Goal: Contribute content

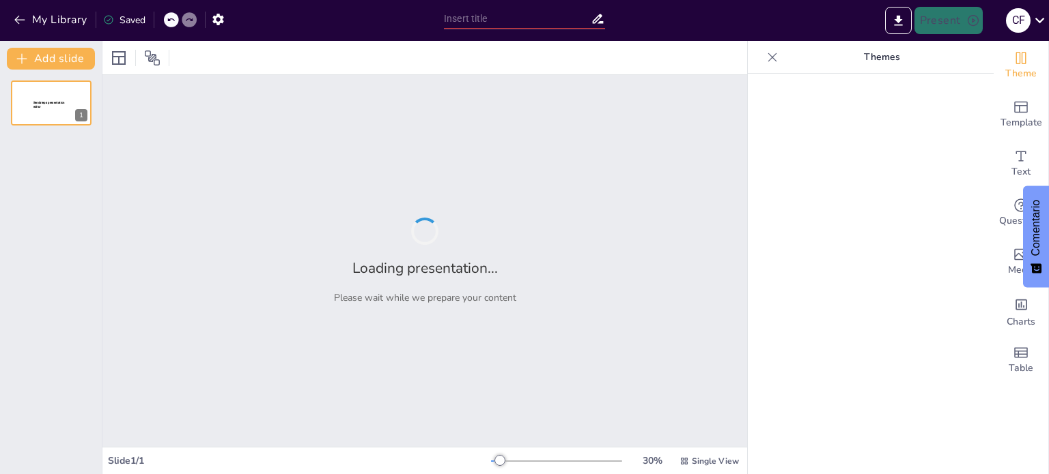
type input "Implementación del Programa de Trabajo Seguro en Calderas: Normativas y Procedi…"
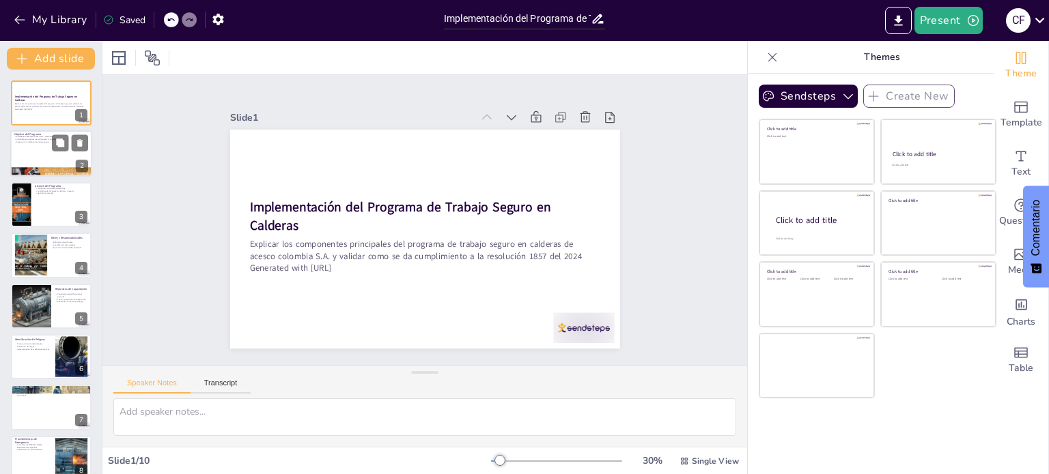
click at [37, 152] on div at bounding box center [51, 154] width 82 height 46
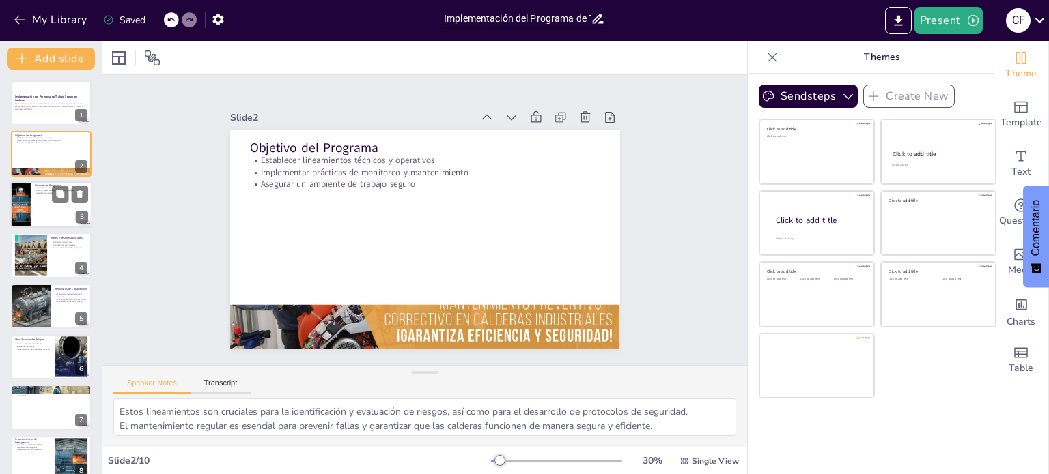
click at [40, 197] on div at bounding box center [51, 205] width 82 height 46
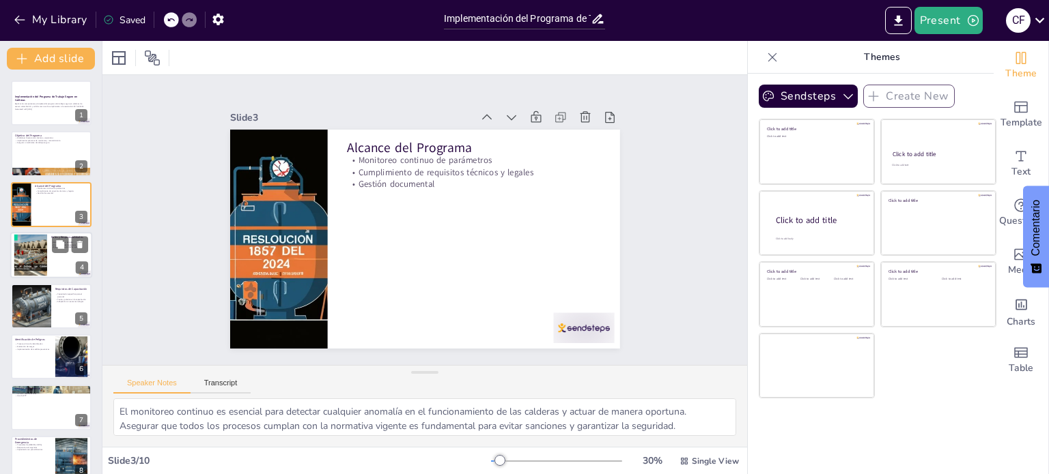
click at [57, 264] on div at bounding box center [51, 255] width 82 height 46
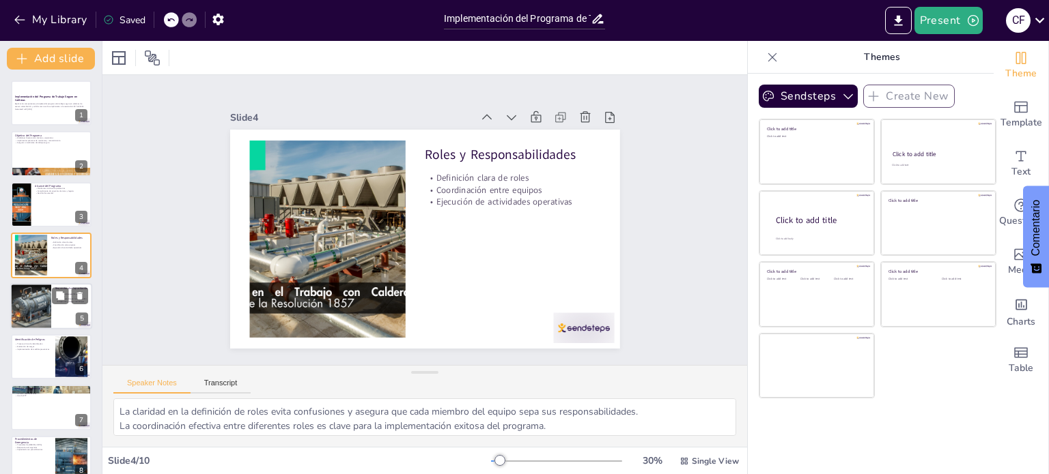
click at [55, 309] on div at bounding box center [51, 306] width 82 height 46
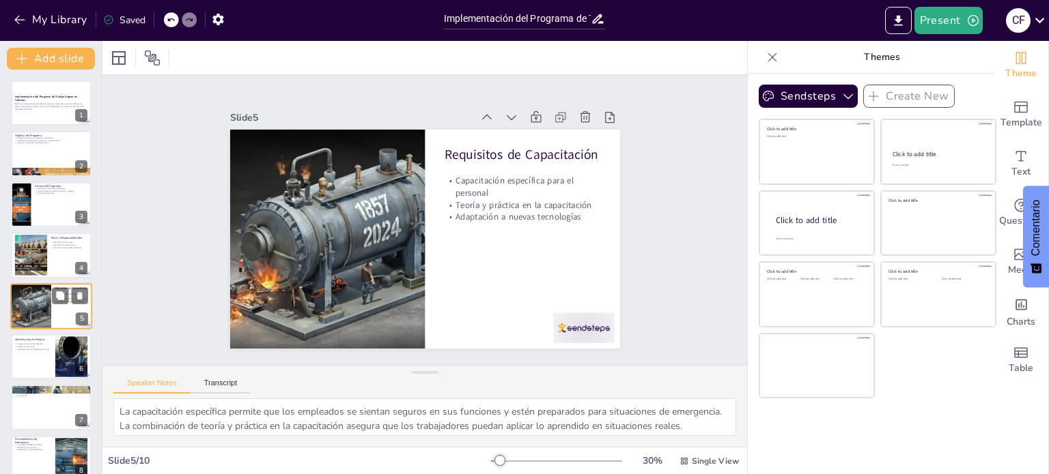
scroll to position [34, 0]
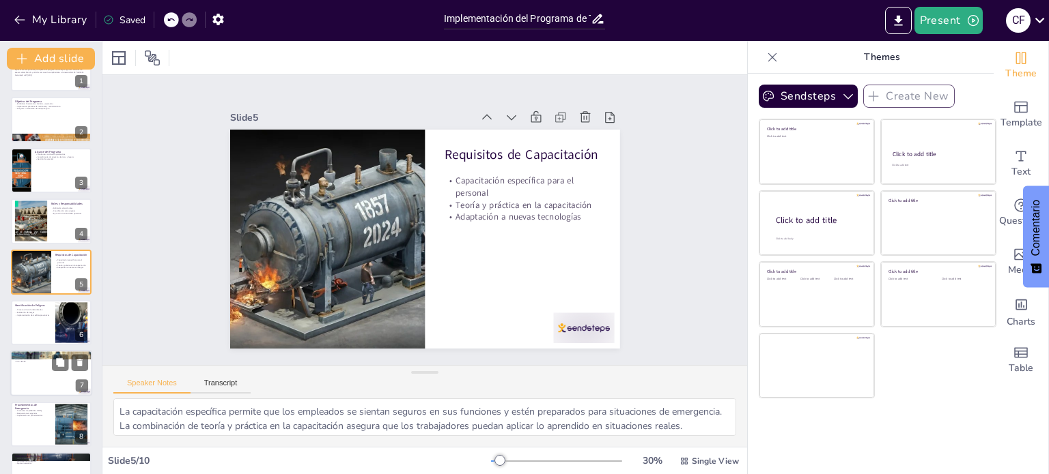
click at [45, 375] on div at bounding box center [51, 374] width 82 height 46
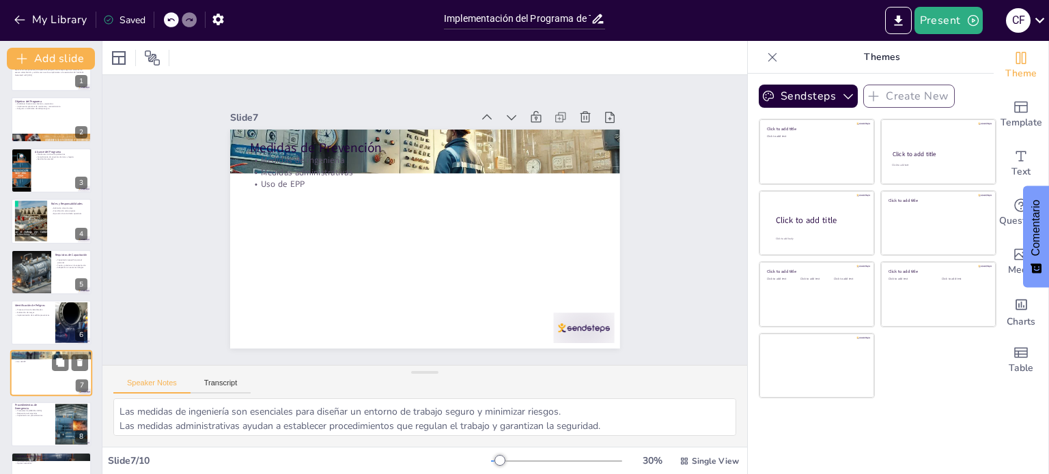
scroll to position [119, 0]
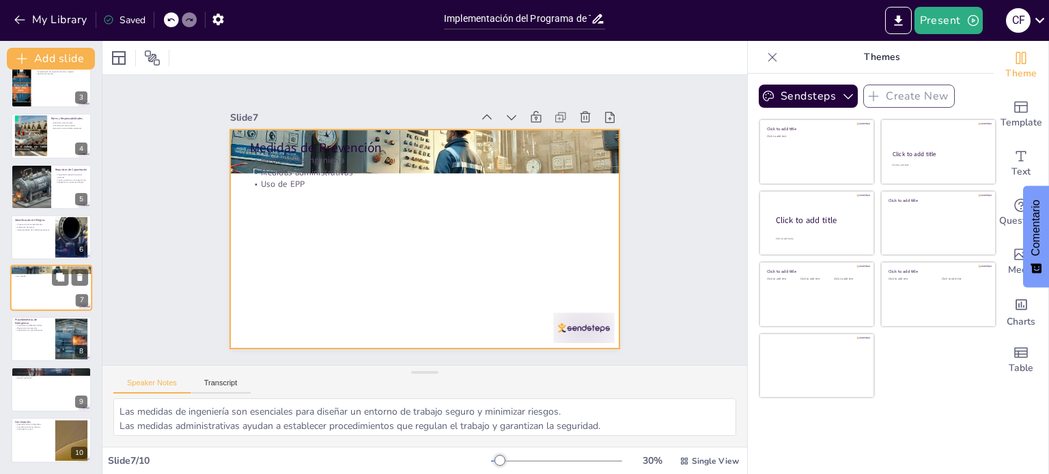
click at [35, 294] on div at bounding box center [51, 289] width 82 height 46
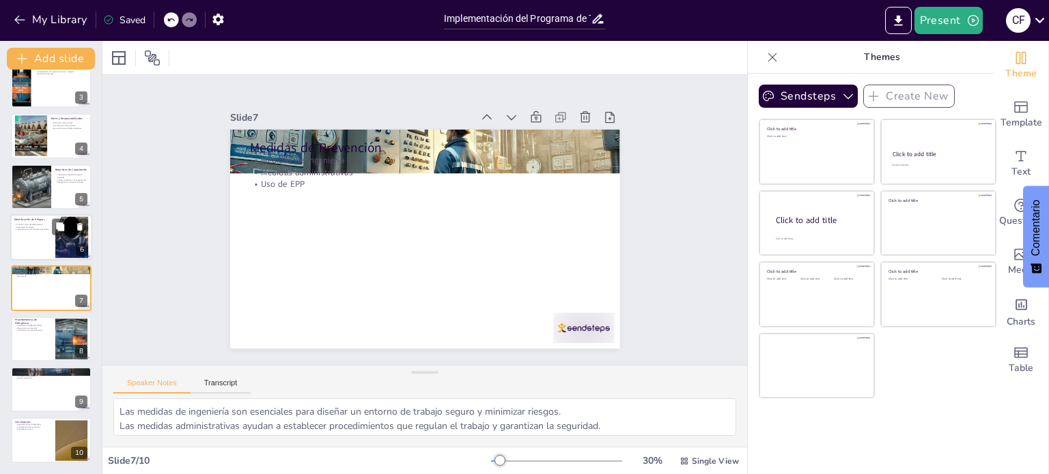
click at [36, 250] on div at bounding box center [51, 237] width 82 height 46
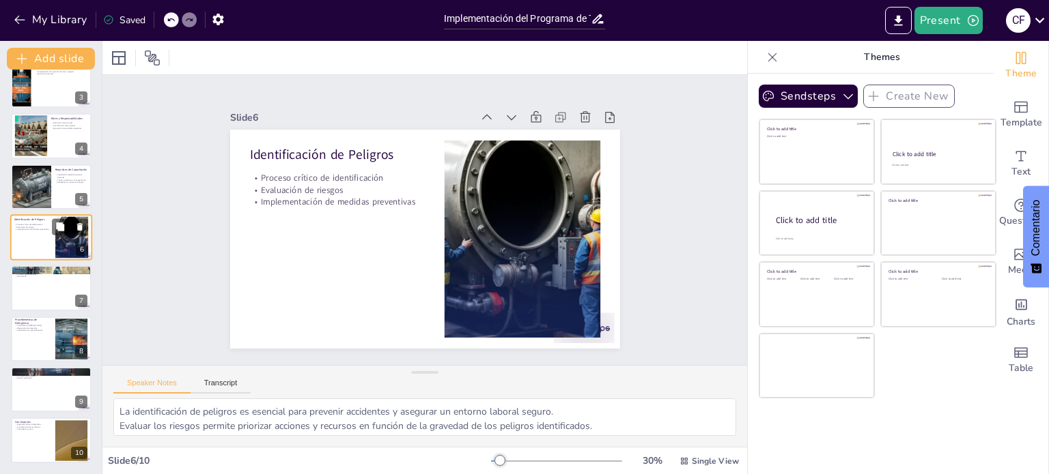
scroll to position [85, 0]
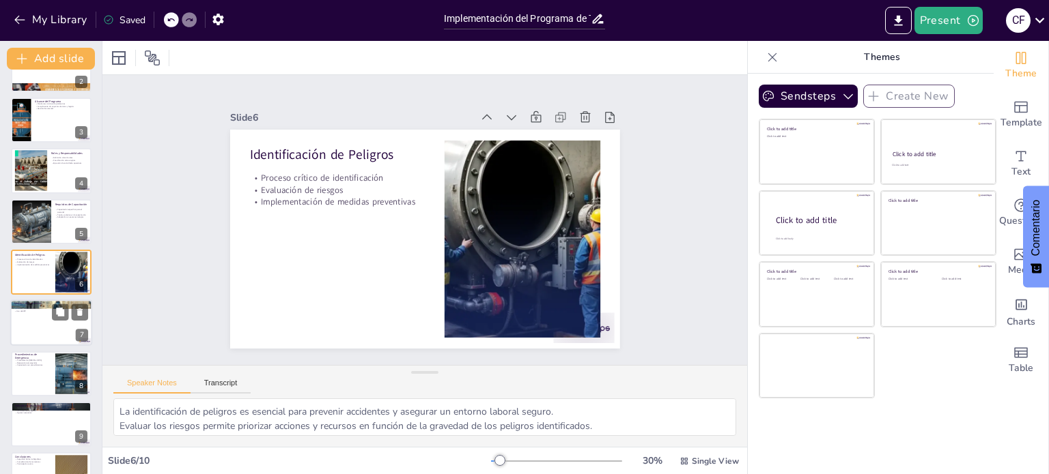
click at [38, 302] on p "Medidas de Prevención" at bounding box center [51, 304] width 74 height 4
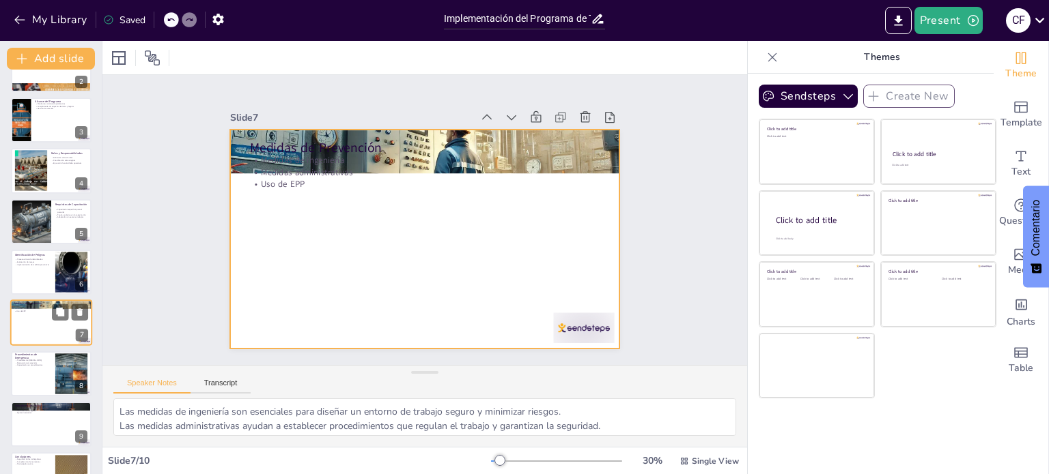
scroll to position [119, 0]
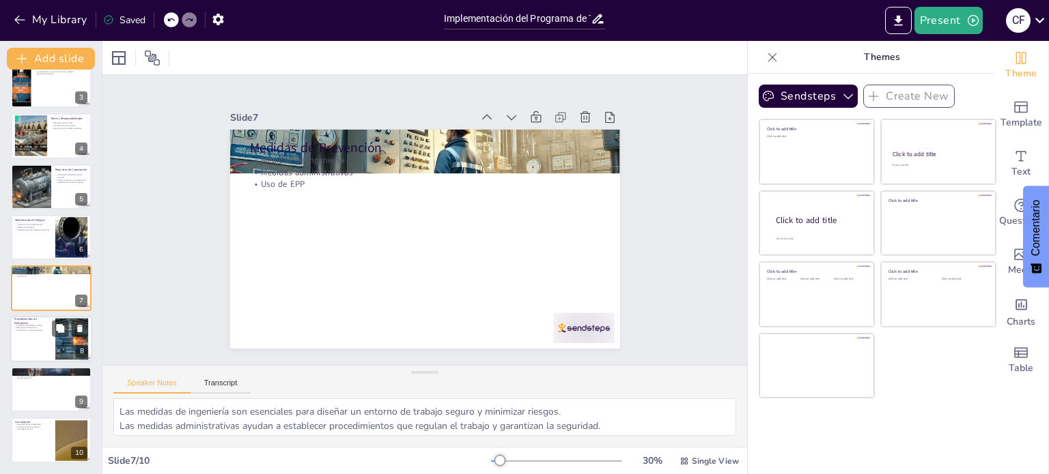
click at [38, 356] on div at bounding box center [51, 339] width 82 height 46
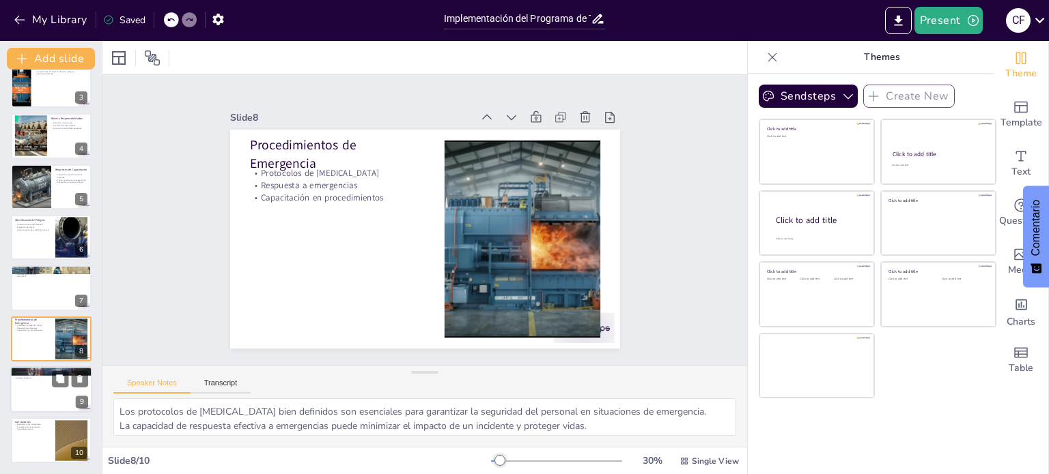
click at [38, 401] on div at bounding box center [51, 390] width 82 height 46
type textarea "Los indicadores permiten medir el éxito del programa y detectar áreas que requi…"
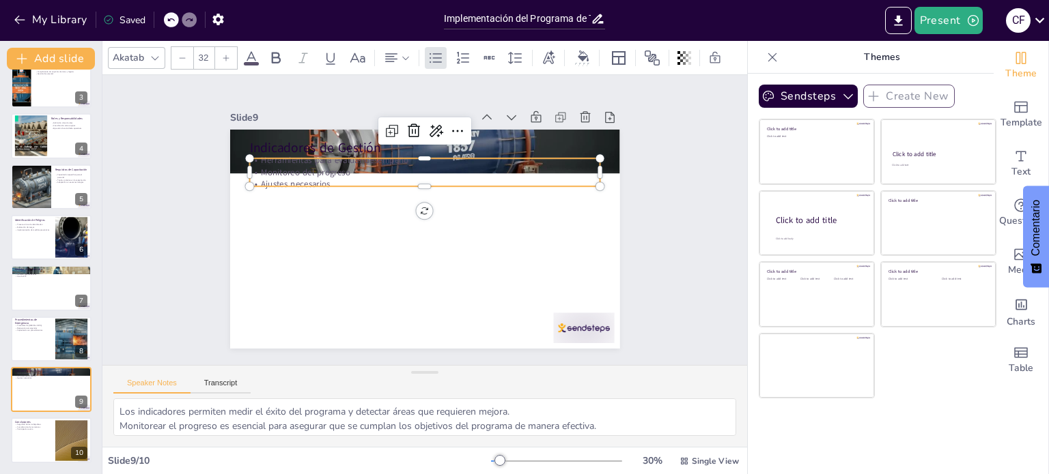
click at [287, 181] on div "Indicadores de Gestión Herramientas para evaluar desempeño Monitoreo del progre…" at bounding box center [423, 239] width 410 height 259
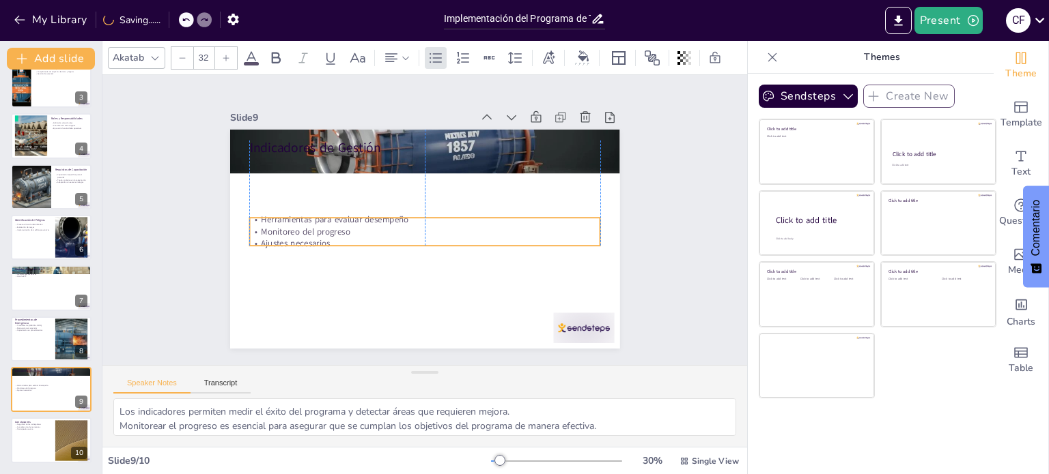
drag, startPoint x: 330, startPoint y: 169, endPoint x: 330, endPoint y: 228, distance: 59.4
click at [330, 228] on p "Monitoreo del progreso" at bounding box center [424, 232] width 350 height 48
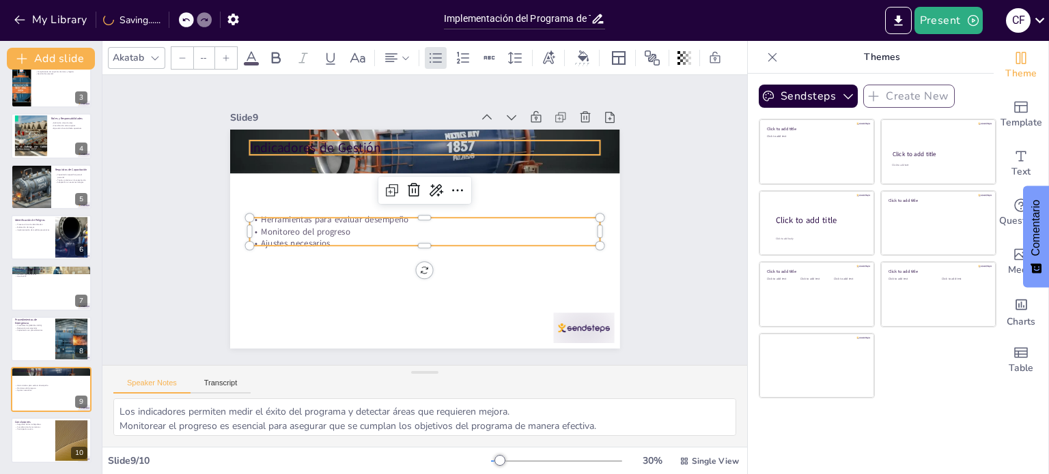
type input "48"
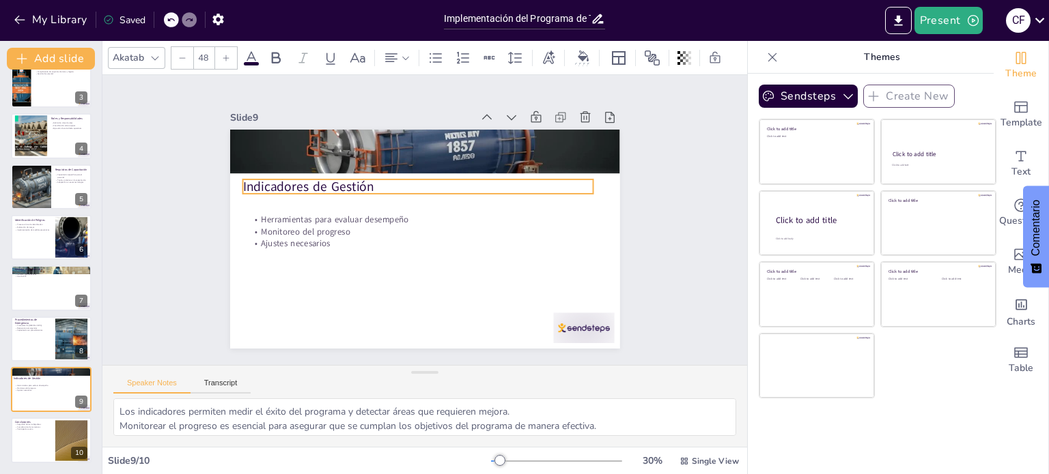
drag, startPoint x: 347, startPoint y: 141, endPoint x: 340, endPoint y: 180, distance: 39.5
click at [340, 180] on p "Indicadores de Gestión" at bounding box center [421, 186] width 351 height 55
click at [70, 289] on div at bounding box center [51, 289] width 82 height 46
type textarea "Las medidas de ingeniería son esenciales para diseñar un entorno de trabajo seg…"
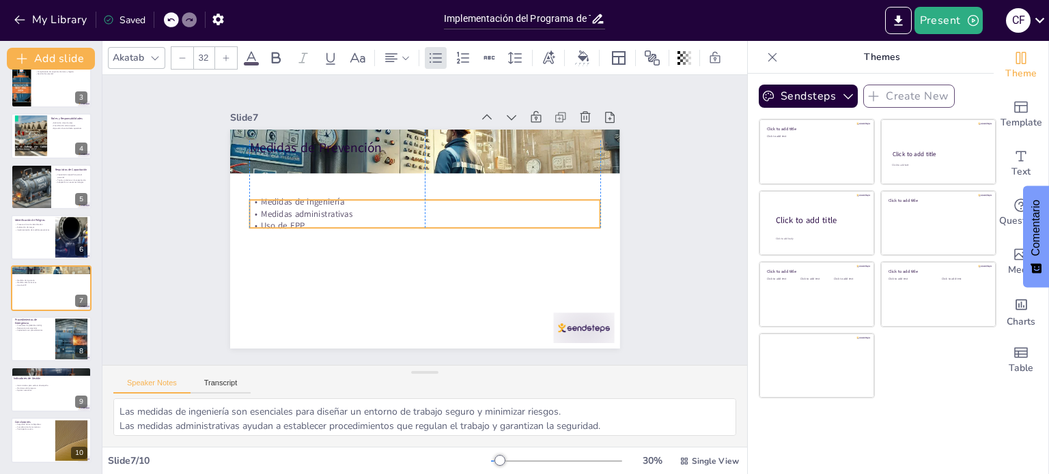
drag, startPoint x: 266, startPoint y: 166, endPoint x: 266, endPoint y: 214, distance: 48.5
click at [266, 214] on p "Medidas administrativas" at bounding box center [426, 214] width 350 height 49
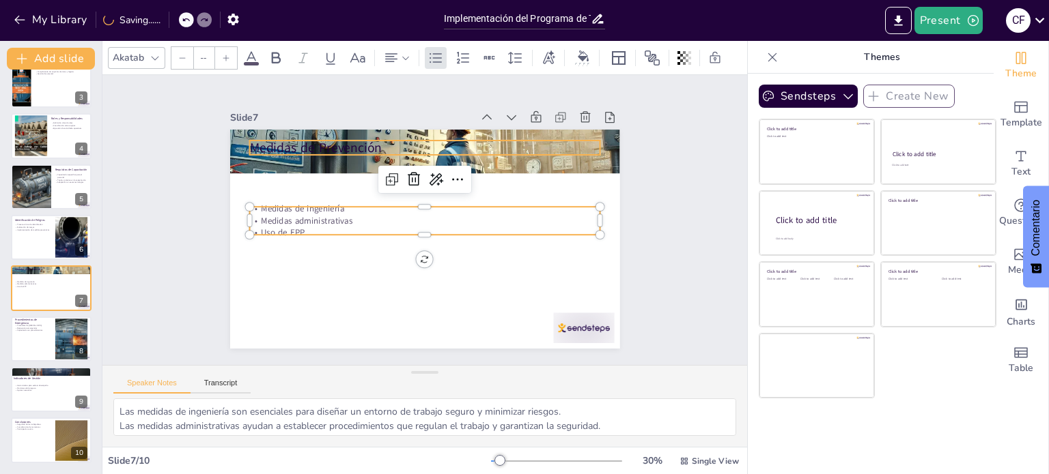
type input "48"
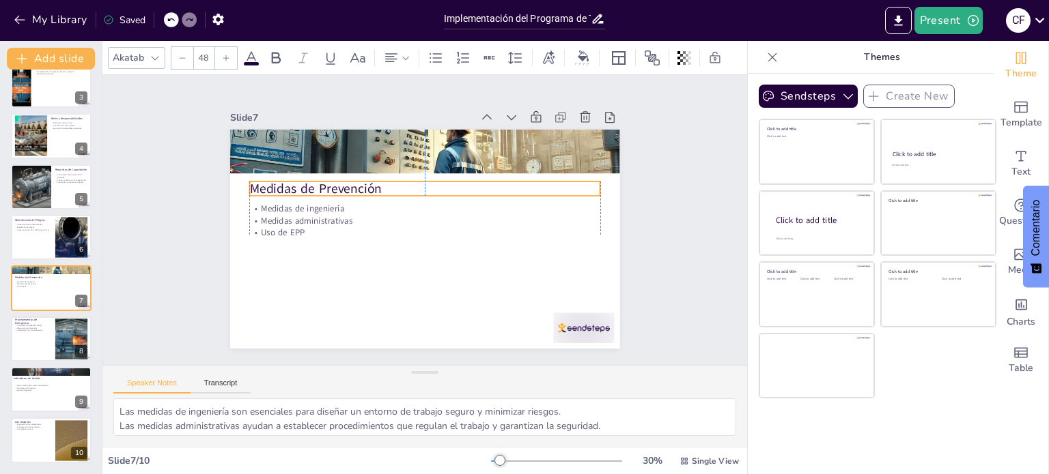
drag, startPoint x: 287, startPoint y: 144, endPoint x: 285, endPoint y: 185, distance: 41.0
click at [285, 185] on p "Medidas de Prevención" at bounding box center [428, 189] width 351 height 55
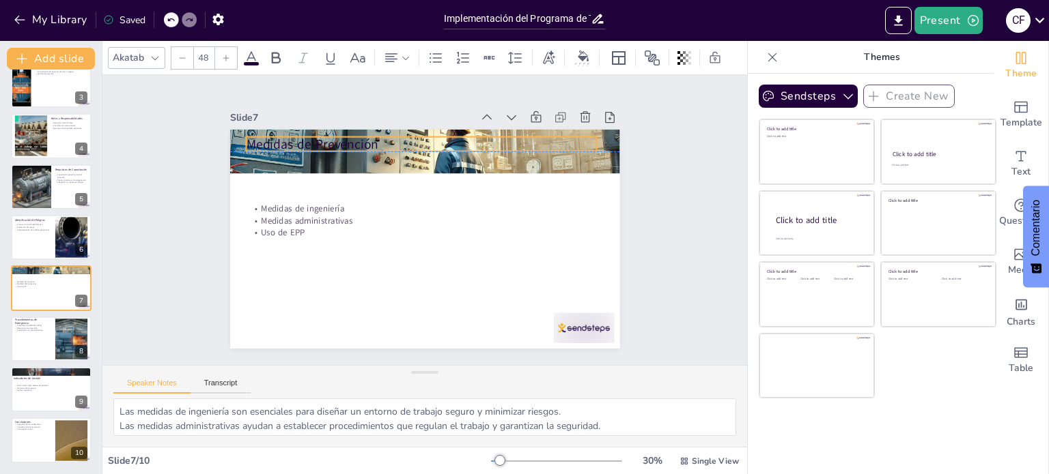
drag, startPoint x: 287, startPoint y: 184, endPoint x: 284, endPoint y: 137, distance: 46.5
click at [284, 137] on p "Medidas de Prevención" at bounding box center [429, 144] width 351 height 55
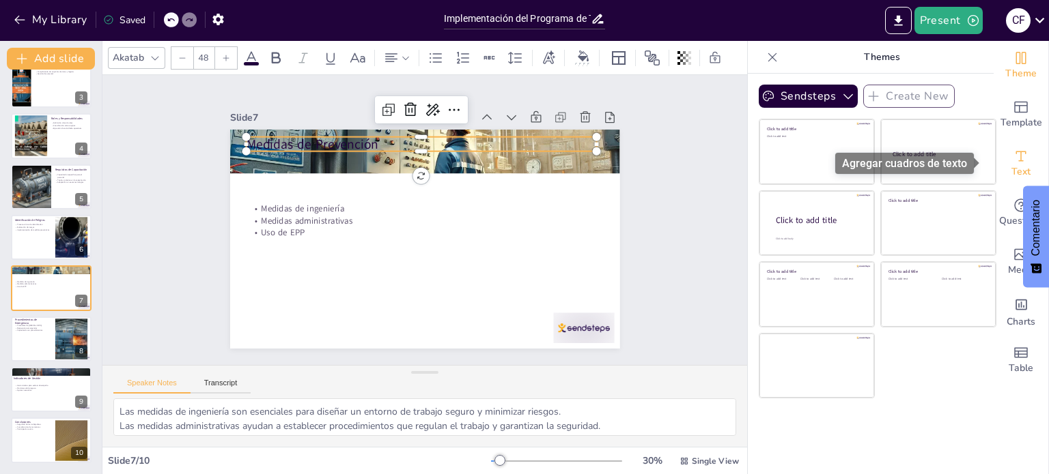
click at [1014, 171] on span "Text" at bounding box center [1020, 172] width 19 height 15
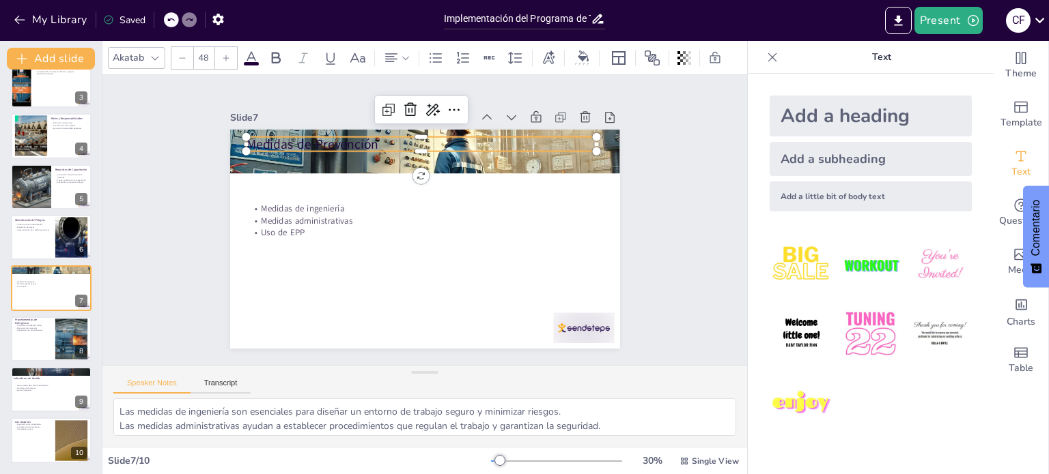
click at [246, 54] on icon at bounding box center [251, 57] width 12 height 13
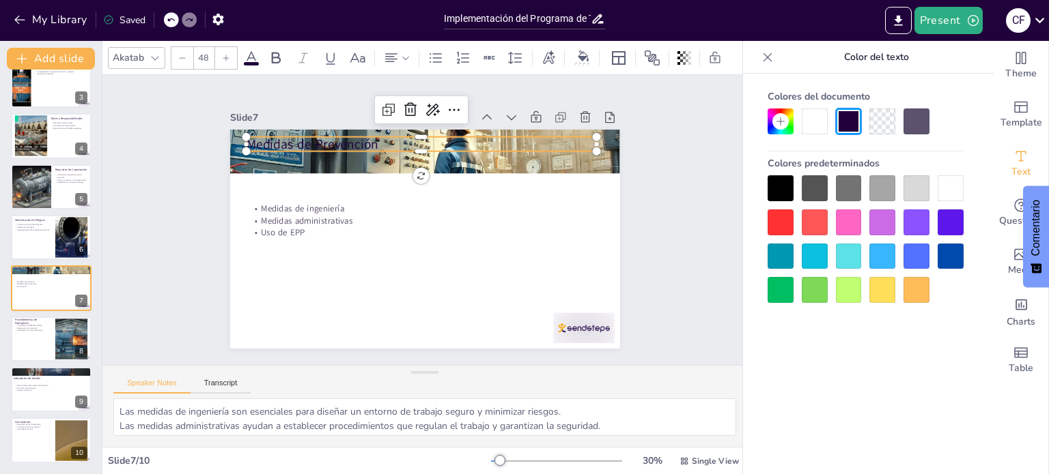
click at [949, 188] on div at bounding box center [950, 188] width 26 height 26
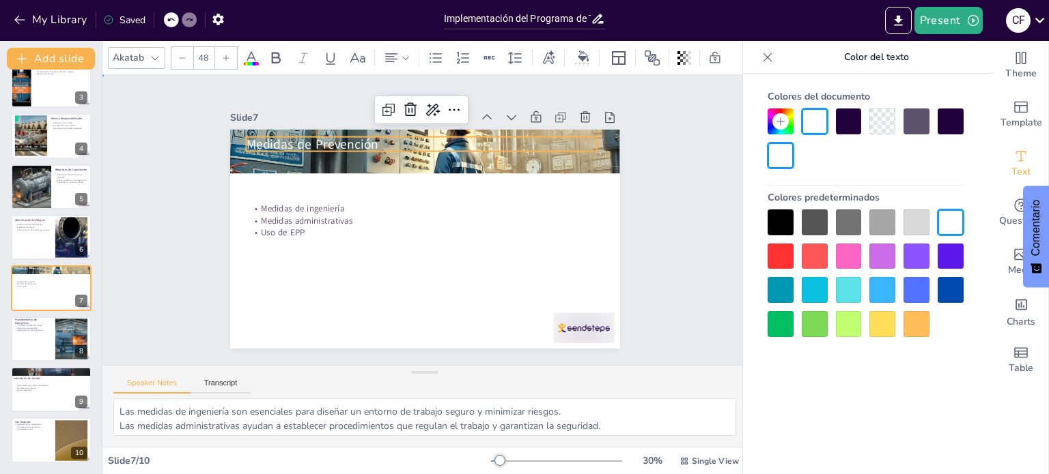
click at [645, 245] on div "Slide 1 Implementación del Programa de Trabajo Seguro en Calderas Explicar los …" at bounding box center [425, 220] width 490 height 304
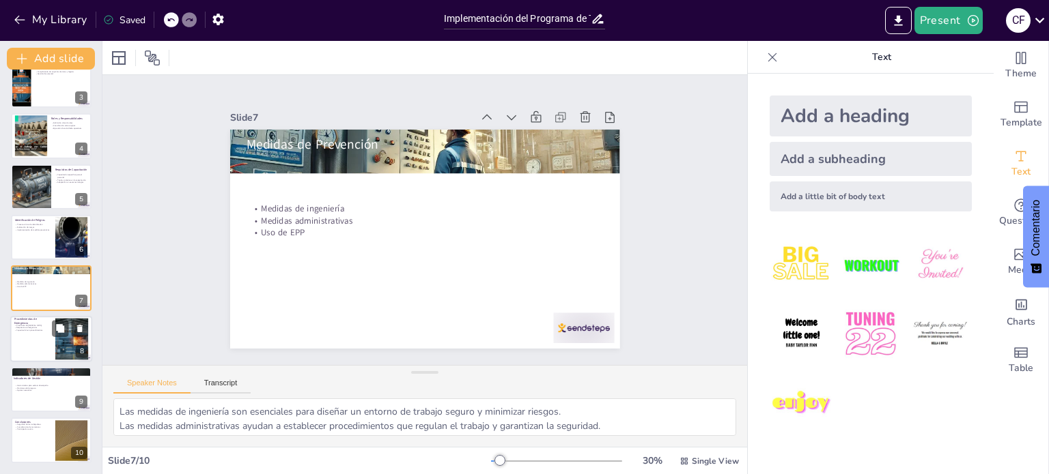
click at [60, 338] on div at bounding box center [71, 339] width 66 height 42
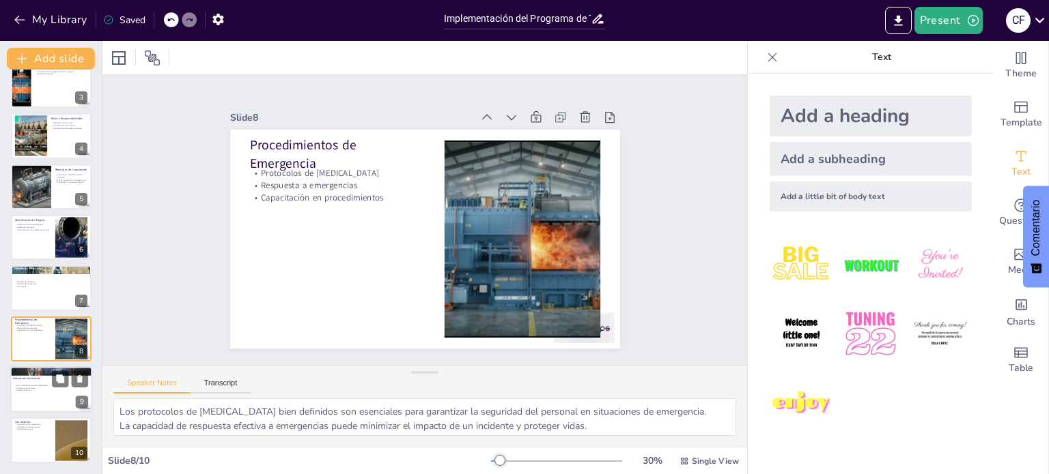
click at [59, 393] on div at bounding box center [51, 390] width 82 height 46
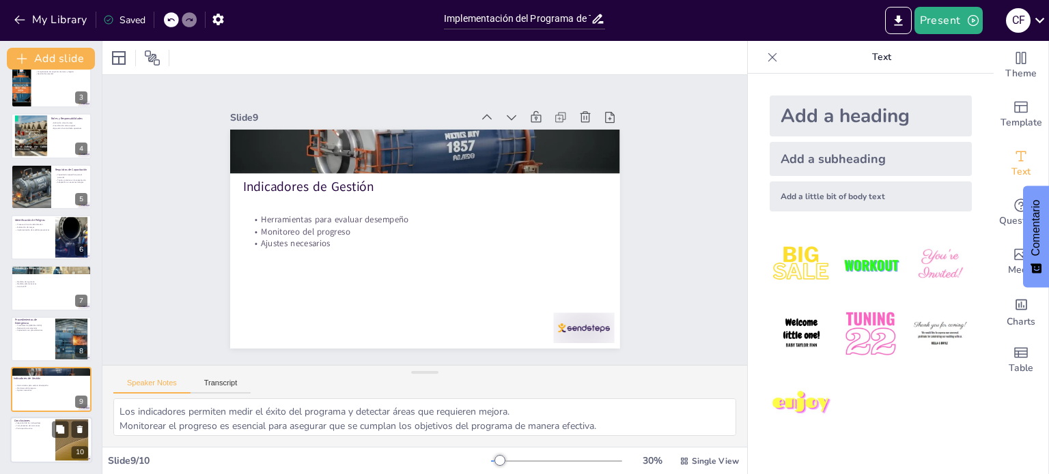
click at [51, 438] on div at bounding box center [51, 441] width 82 height 46
type textarea "La seguridad de los trabajadores es la prioridad número uno en cualquier operac…"
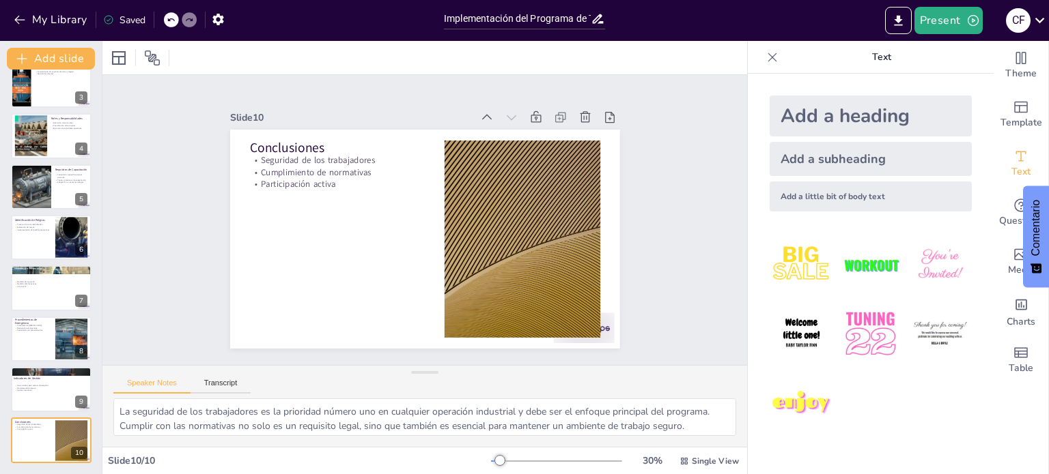
scroll to position [0, 0]
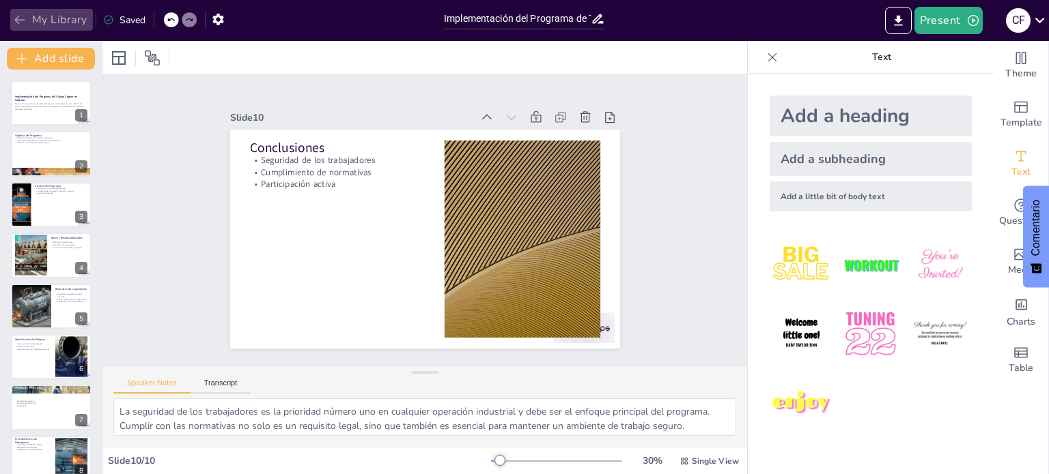
click at [44, 16] on button "My Library" at bounding box center [51, 20] width 83 height 22
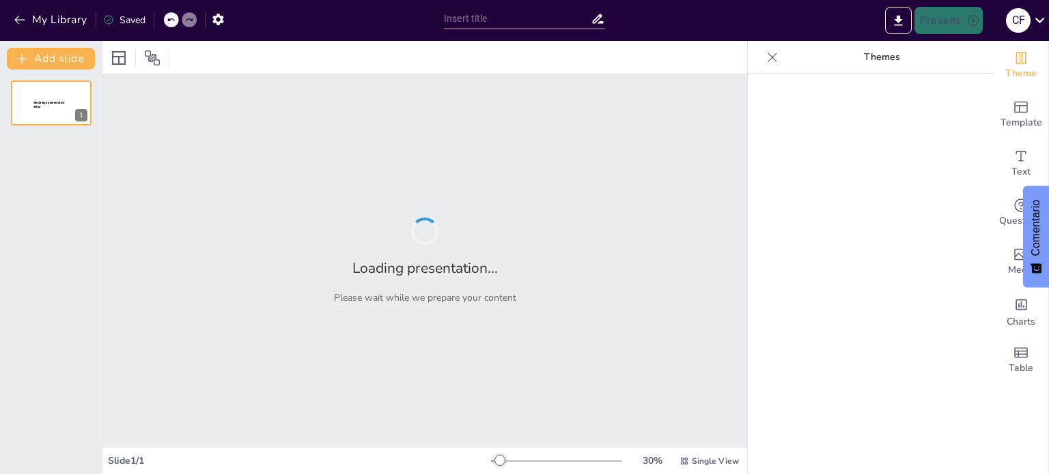
type input "Implementación del Programa de Trabajo Seguro en Calderas: Normativas y Procedi…"
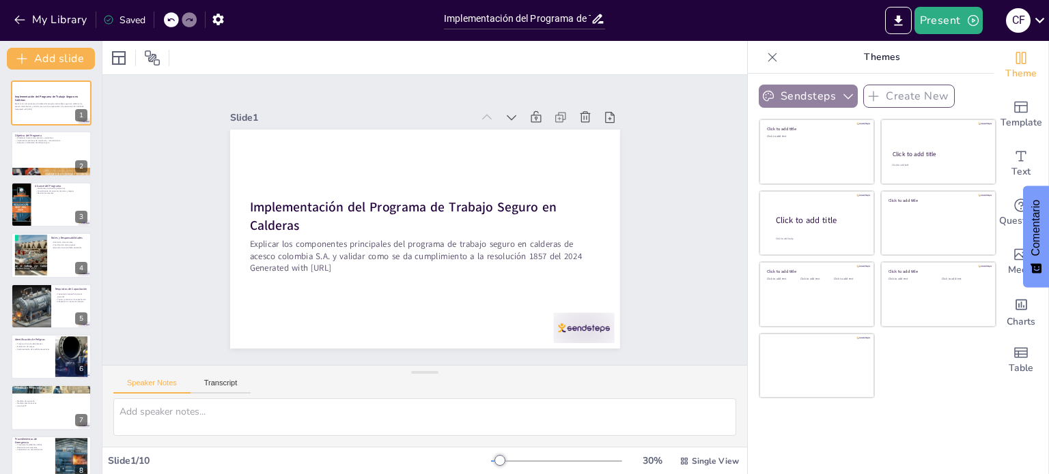
click at [806, 92] on button "Sendsteps" at bounding box center [807, 96] width 99 height 23
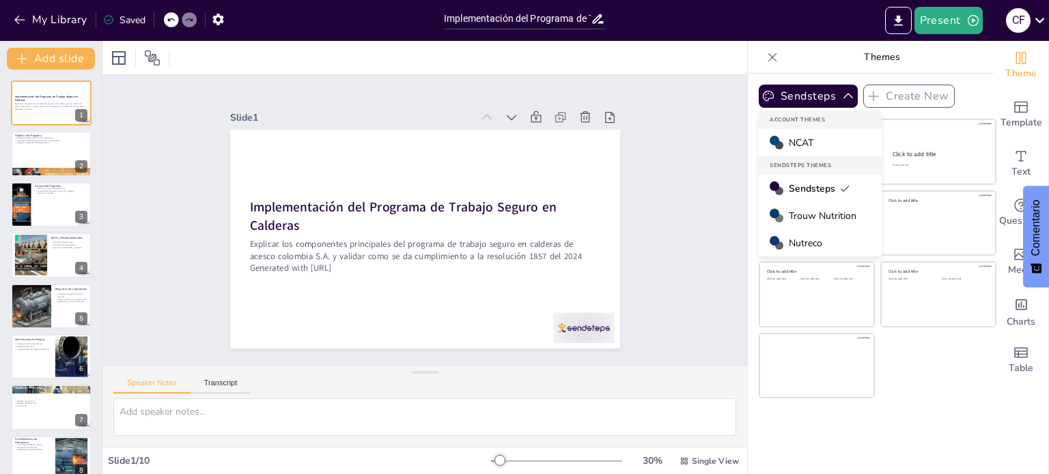
click at [819, 246] on div "Nutreco" at bounding box center [819, 242] width 123 height 27
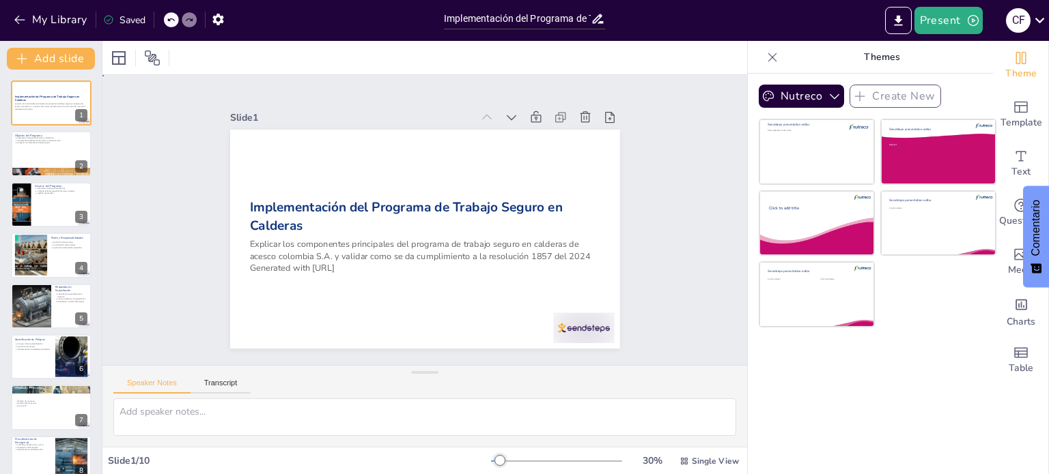
click at [645, 171] on div "Slide 1 Implementación del Programa de Trabajo Seguro en Calderas Explicar los …" at bounding box center [424, 220] width 503 height 519
click at [878, 57] on p "Themes" at bounding box center [881, 57] width 197 height 33
click at [827, 98] on icon "button" at bounding box center [834, 96] width 14 height 14
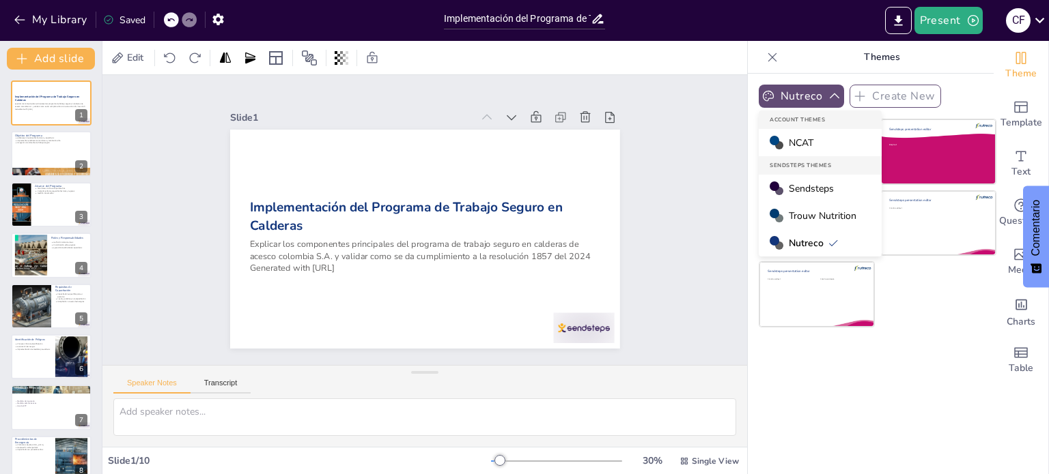
click at [829, 210] on span "Trouw Nutrition" at bounding box center [823, 216] width 68 height 13
